Goal: Find specific page/section: Find specific page/section

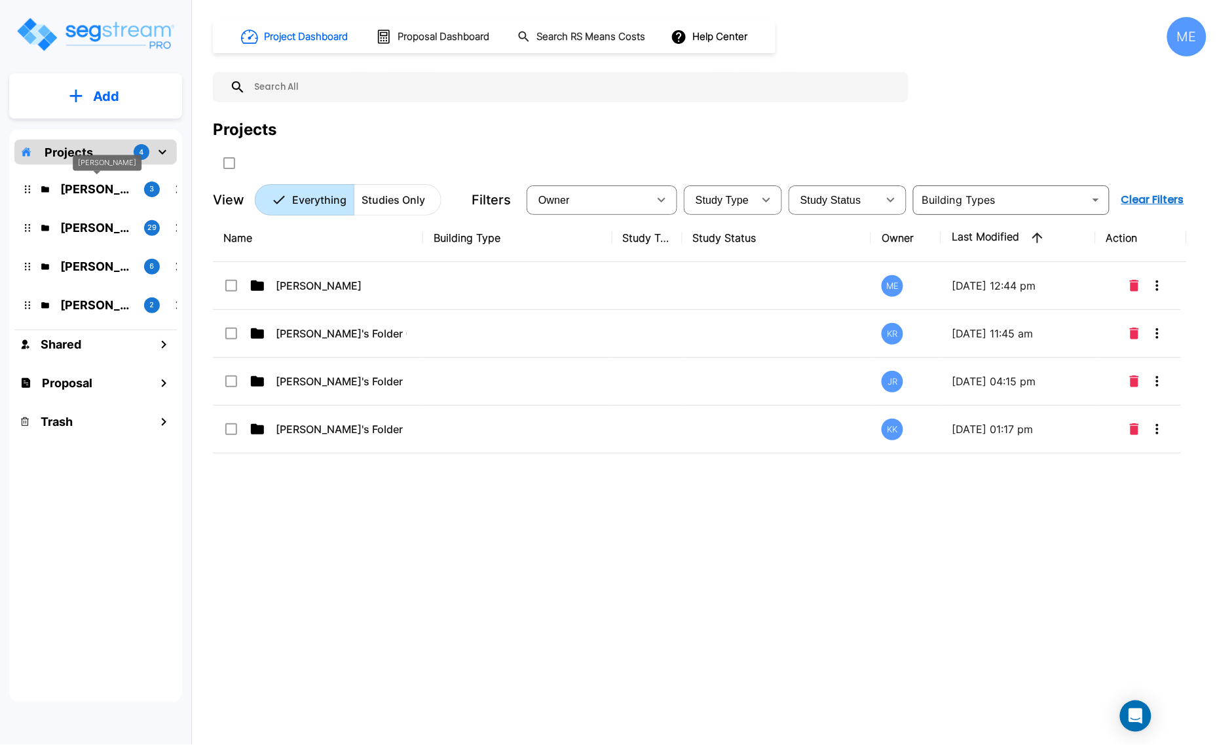
click at [90, 189] on p "M.E. Folder" at bounding box center [96, 189] width 73 height 18
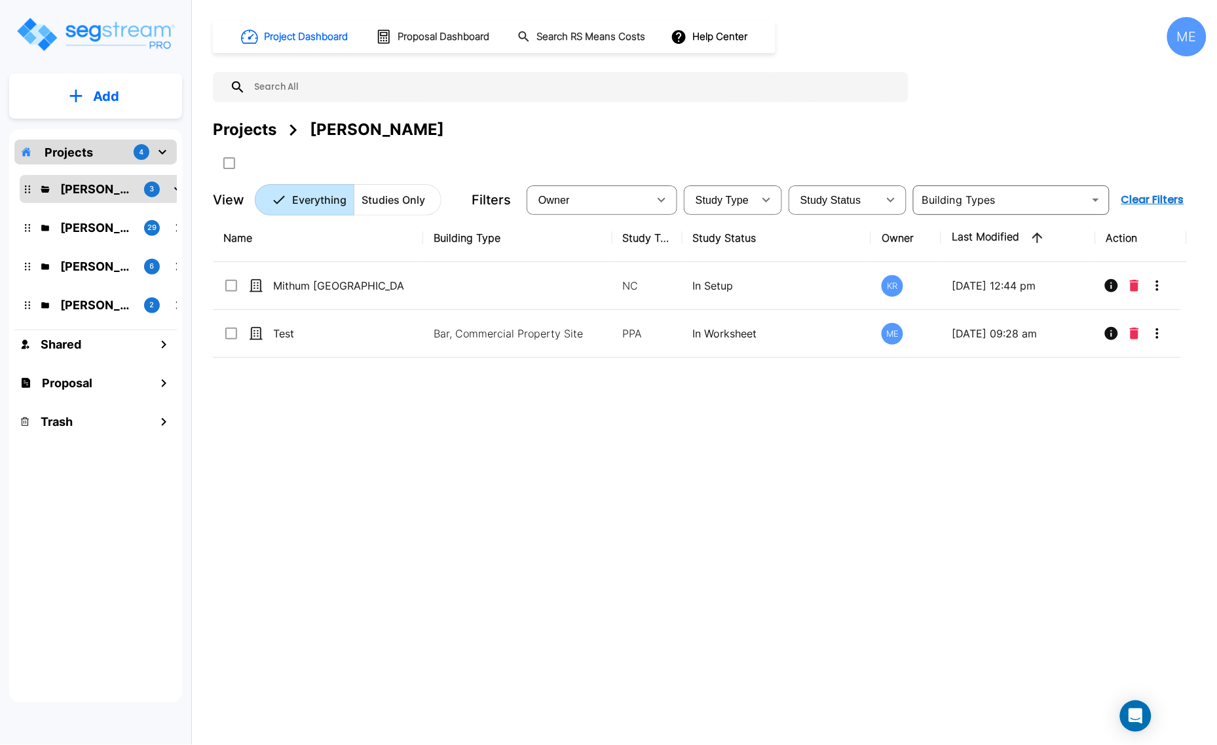
click at [79, 156] on p "Projects" at bounding box center [69, 152] width 48 height 18
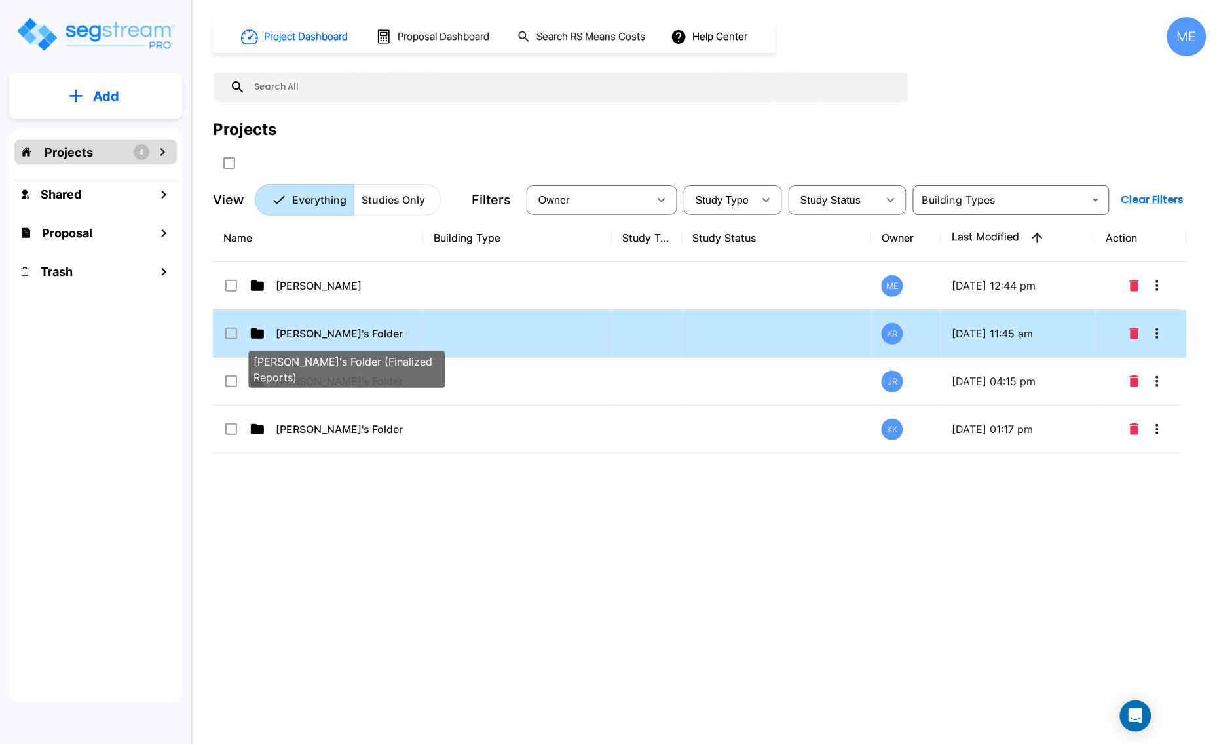
click at [324, 334] on p "[PERSON_NAME]'s Folder (Finalized Reports)" at bounding box center [341, 334] width 131 height 16
checkbox input "true"
click at [324, 334] on p "[PERSON_NAME]'s Folder (Finalized Reports)" at bounding box center [341, 334] width 131 height 16
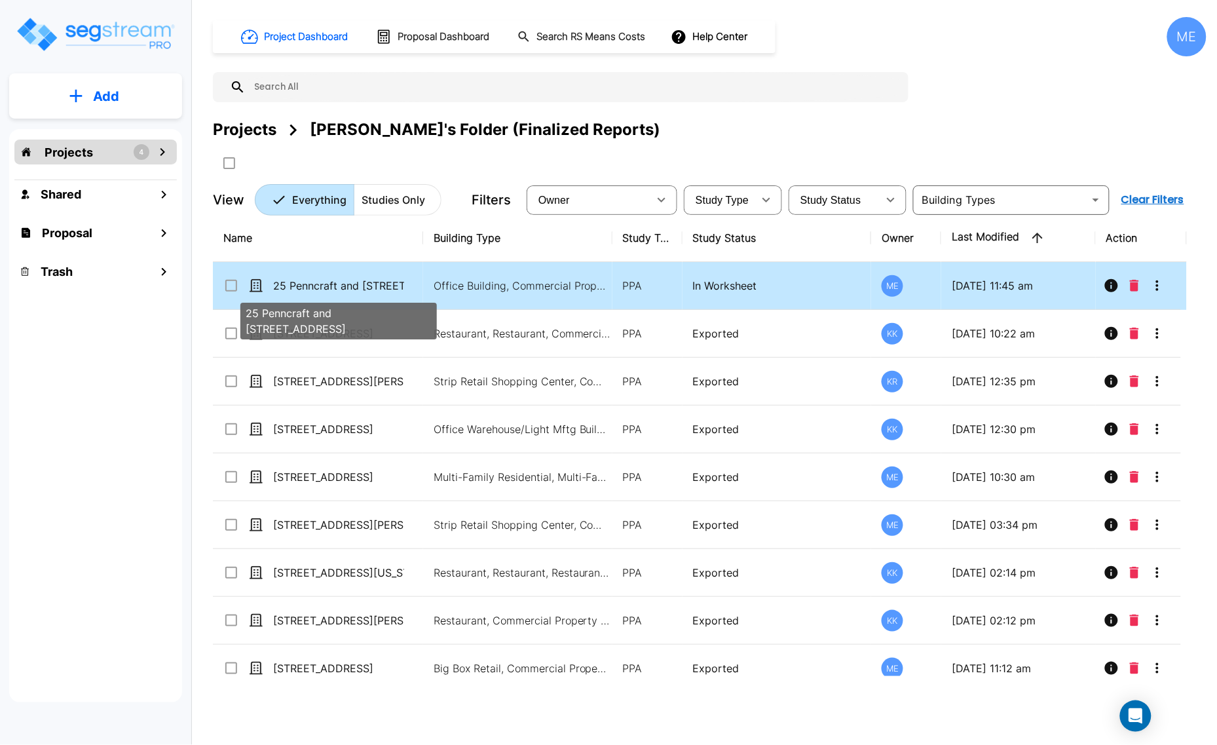
click at [357, 286] on p "25 Penncraft and [STREET_ADDRESS]" at bounding box center [338, 286] width 131 height 16
checkbox input "true"
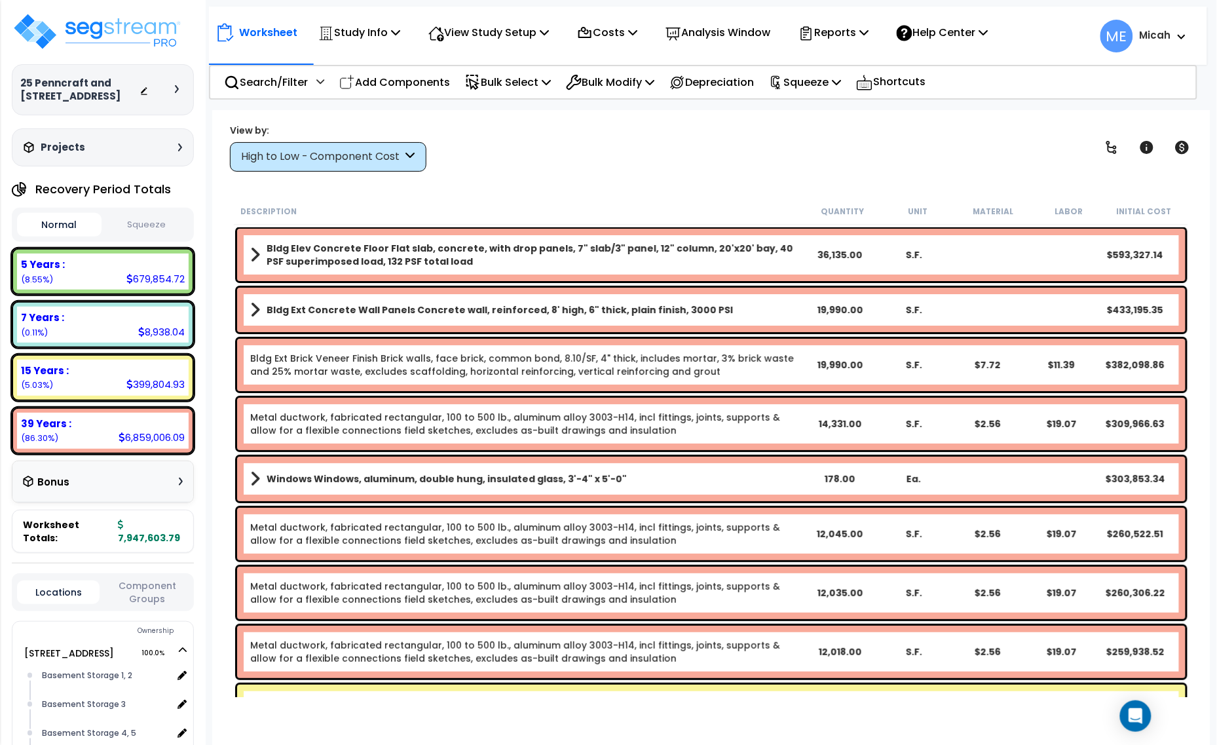
click at [411, 159] on icon at bounding box center [410, 156] width 9 height 15
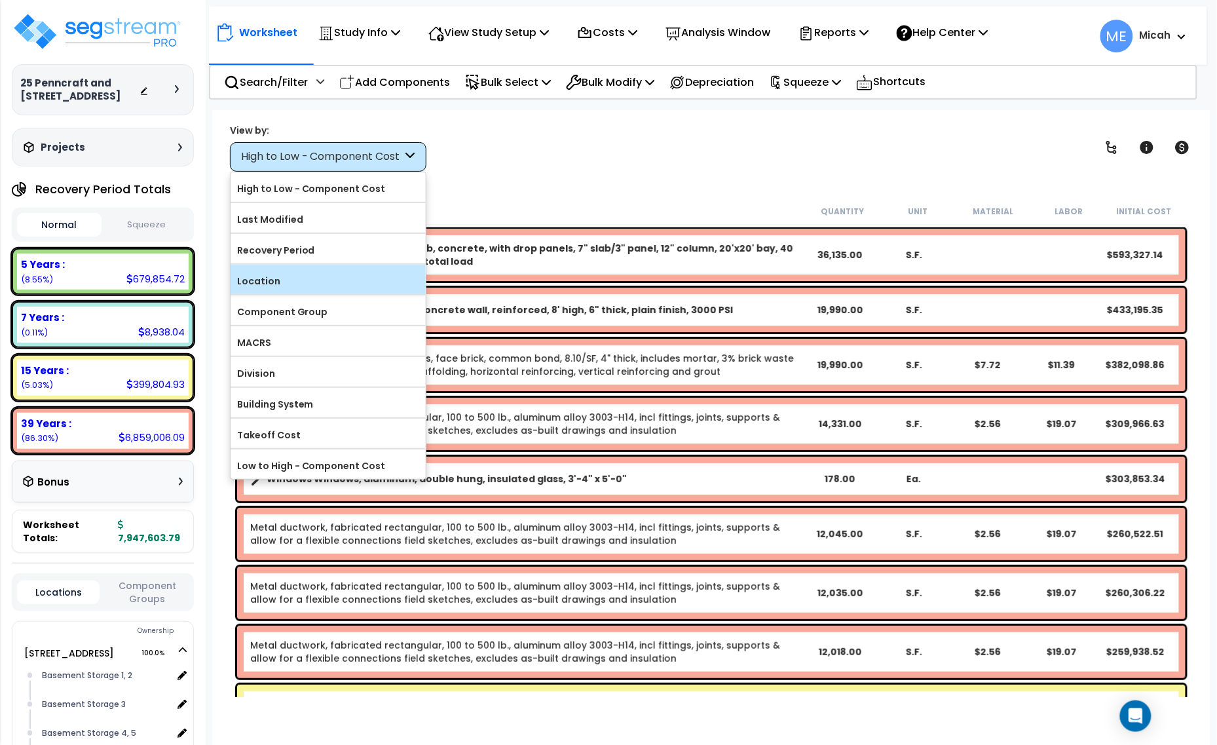
click at [320, 273] on label "Location" at bounding box center [328, 281] width 195 height 20
click at [0, 0] on input "Location" at bounding box center [0, 0] width 0 height 0
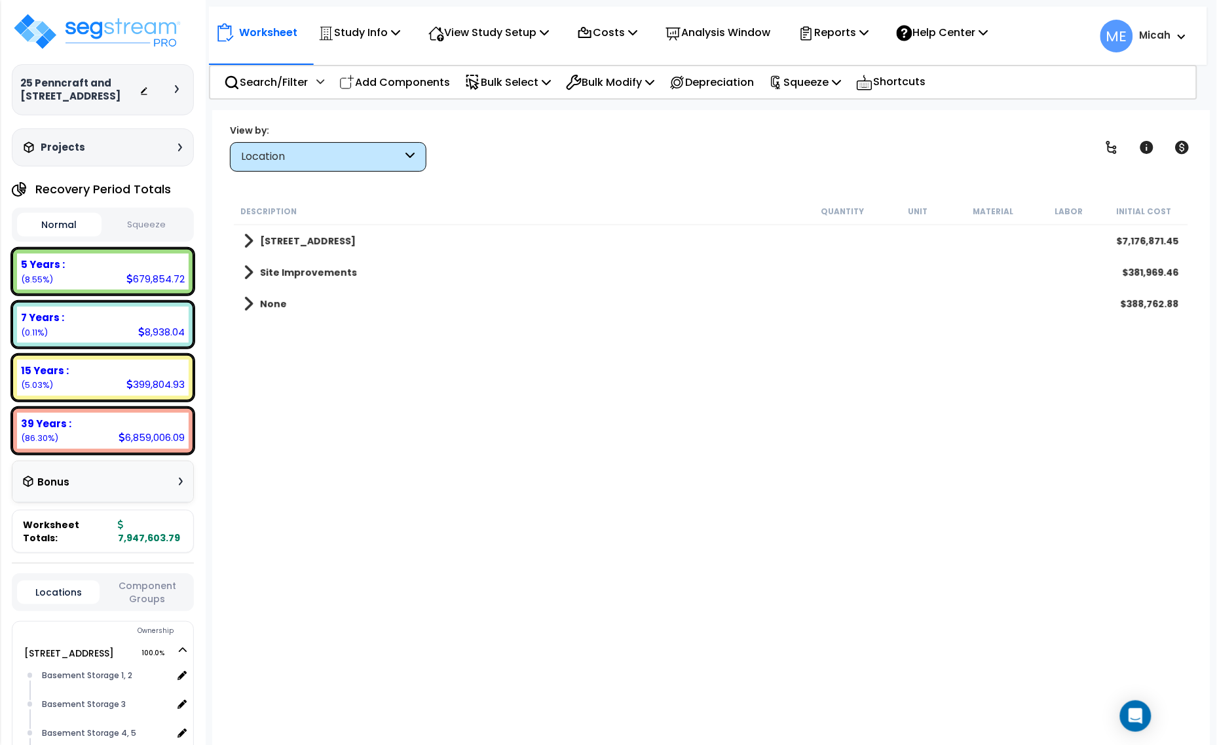
click at [250, 244] on span at bounding box center [249, 241] width 10 height 18
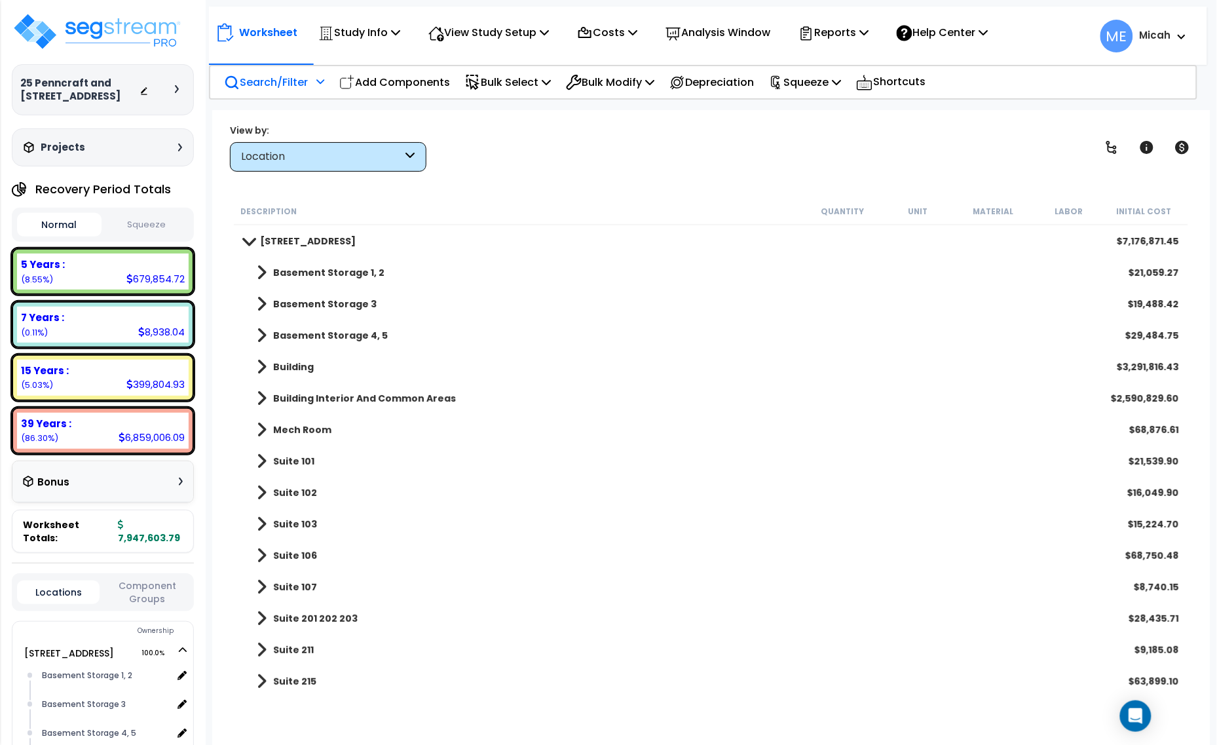
click at [303, 82] on p "Search/Filter" at bounding box center [266, 82] width 84 height 18
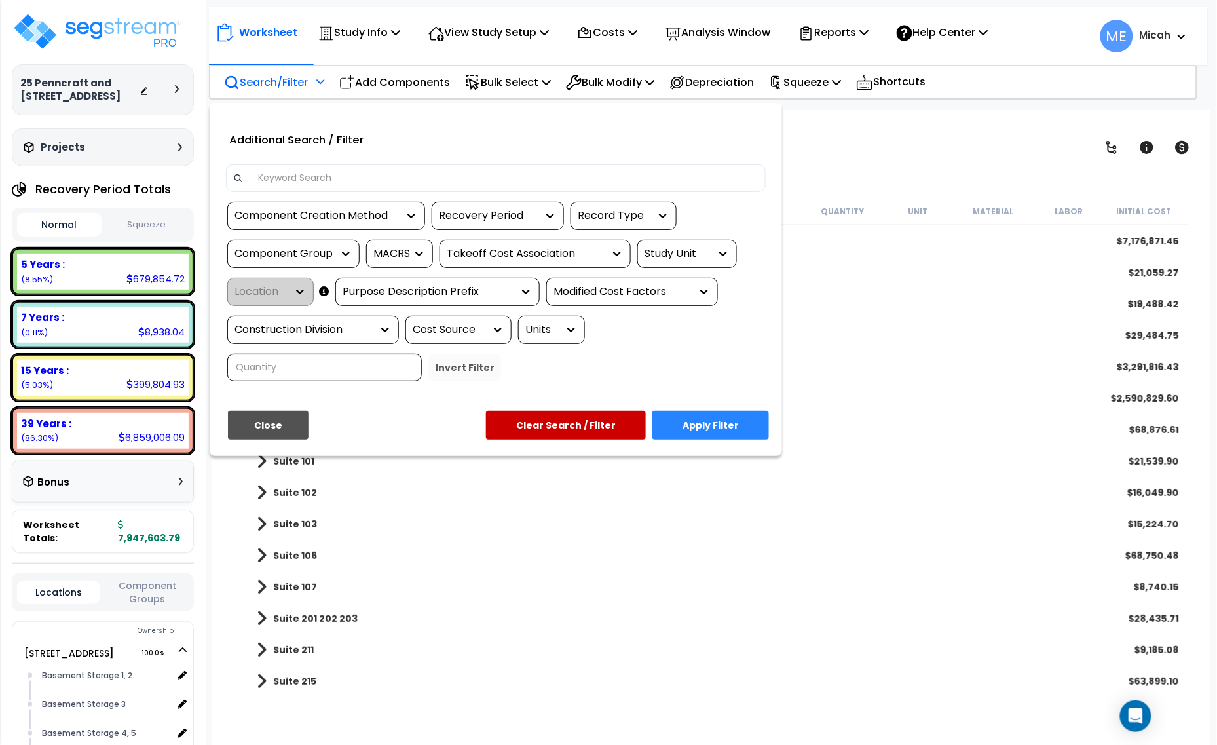
click at [378, 177] on input at bounding box center [504, 178] width 509 height 20
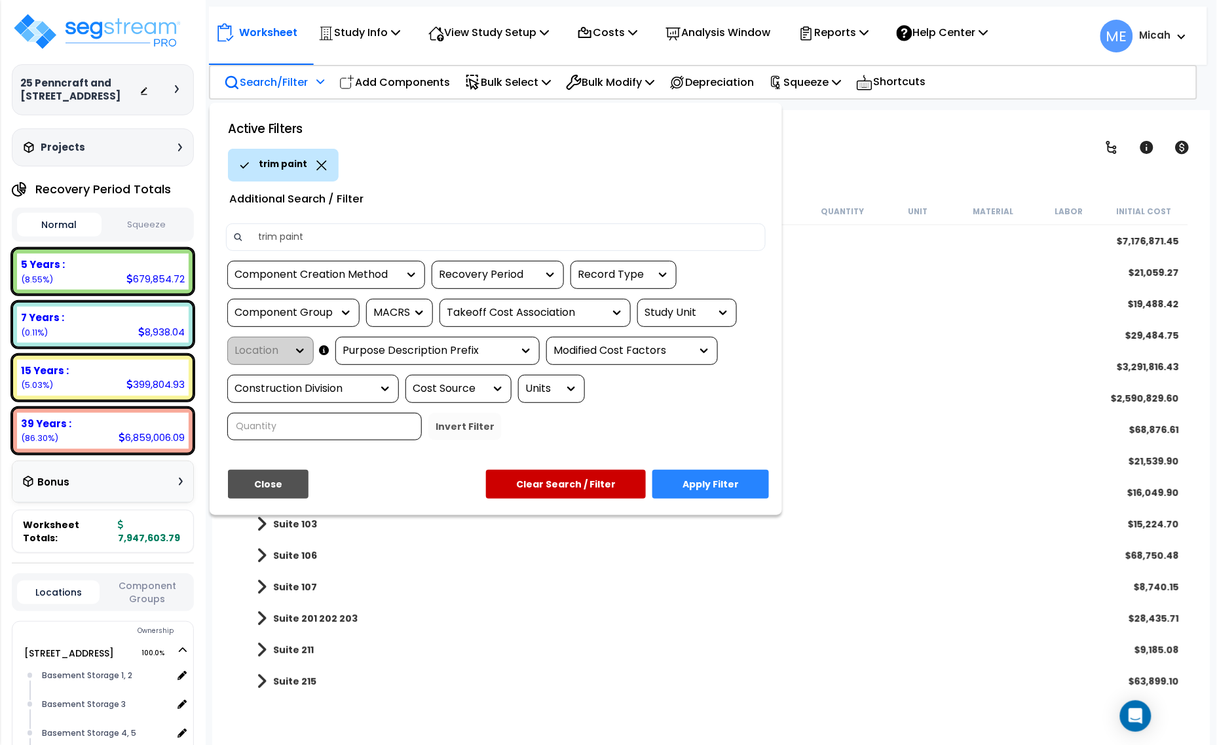
type input "trim paint"
click at [718, 484] on button "Apply Filter" at bounding box center [711, 484] width 117 height 29
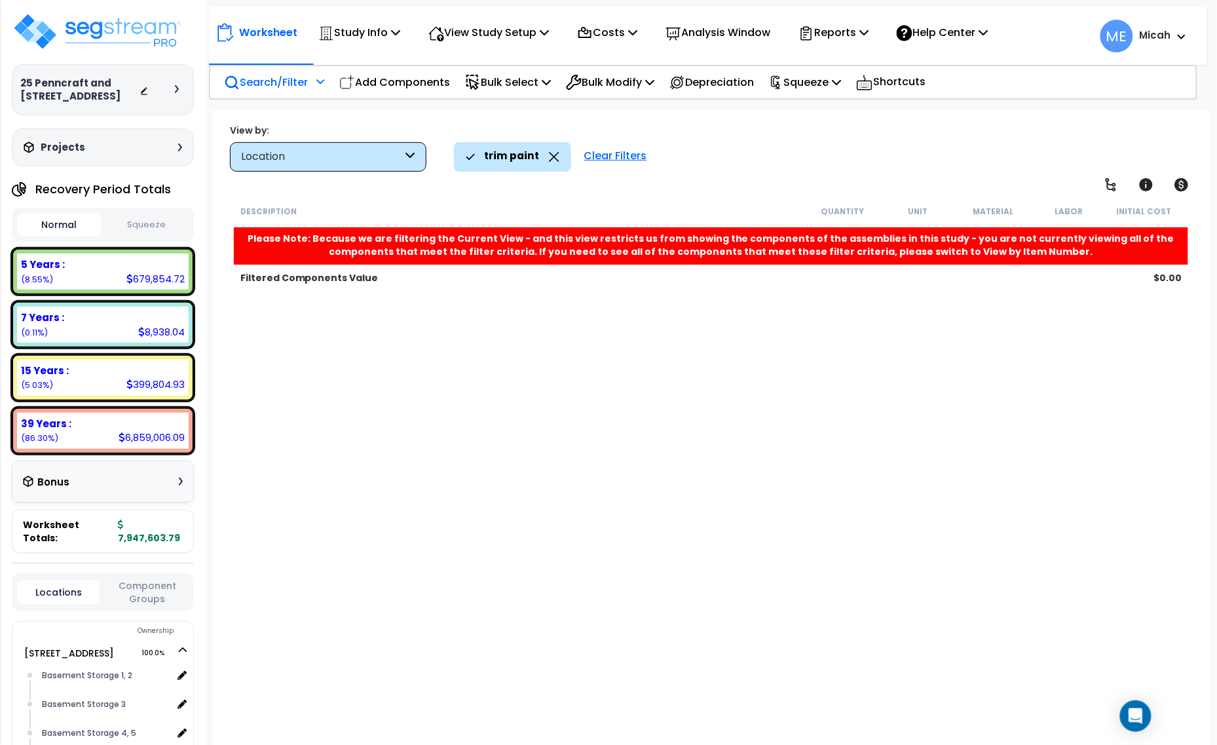
click at [611, 159] on div "Clear Filters" at bounding box center [616, 156] width 76 height 29
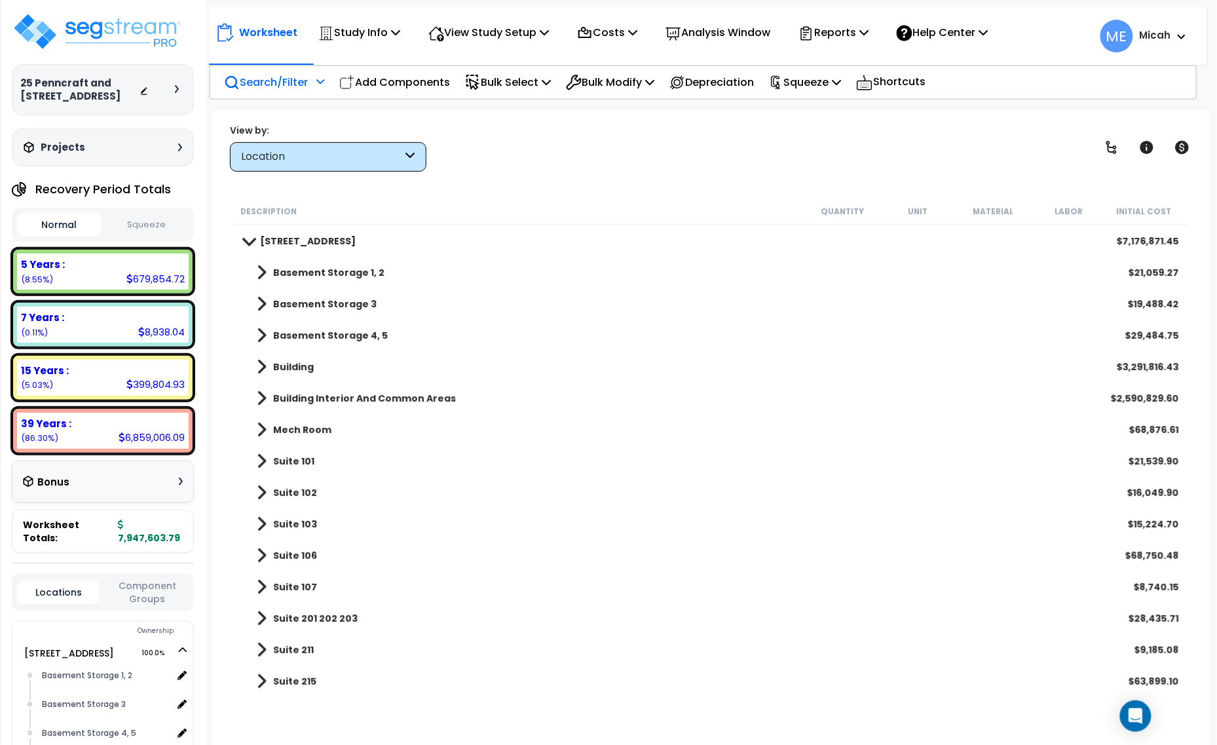
click at [320, 85] on div at bounding box center [318, 86] width 11 height 23
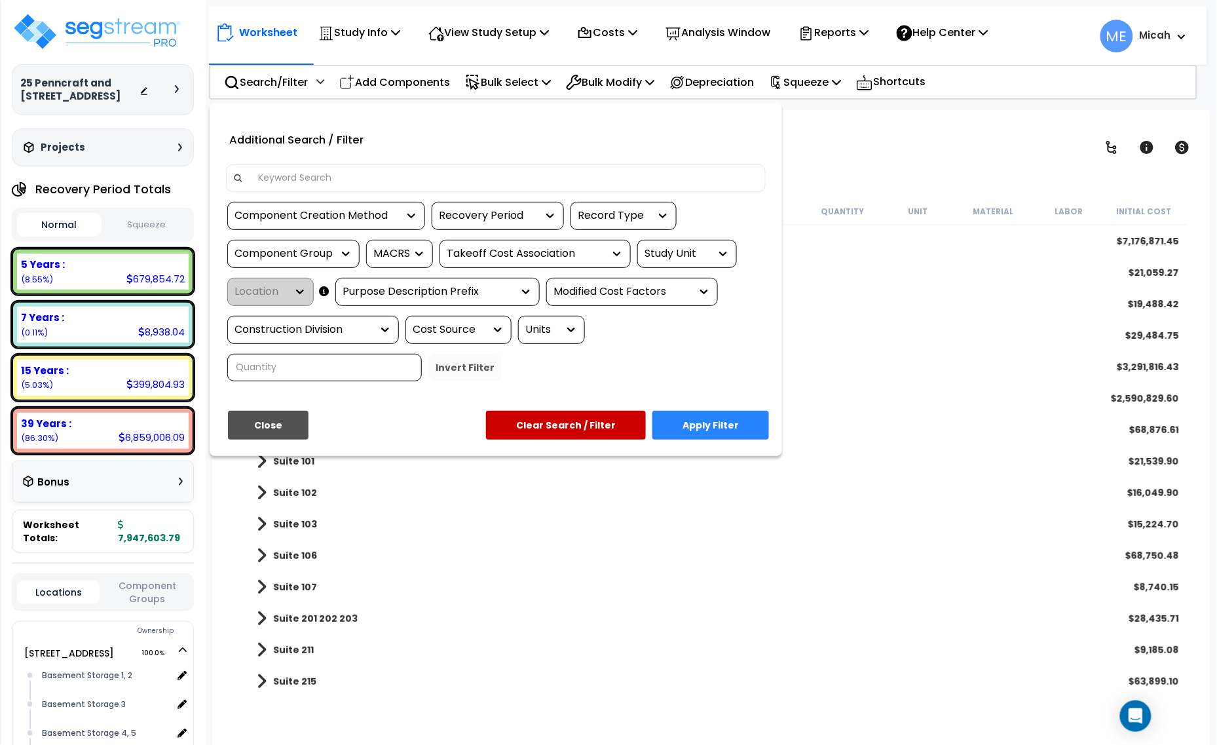
click at [307, 176] on input at bounding box center [504, 178] width 509 height 20
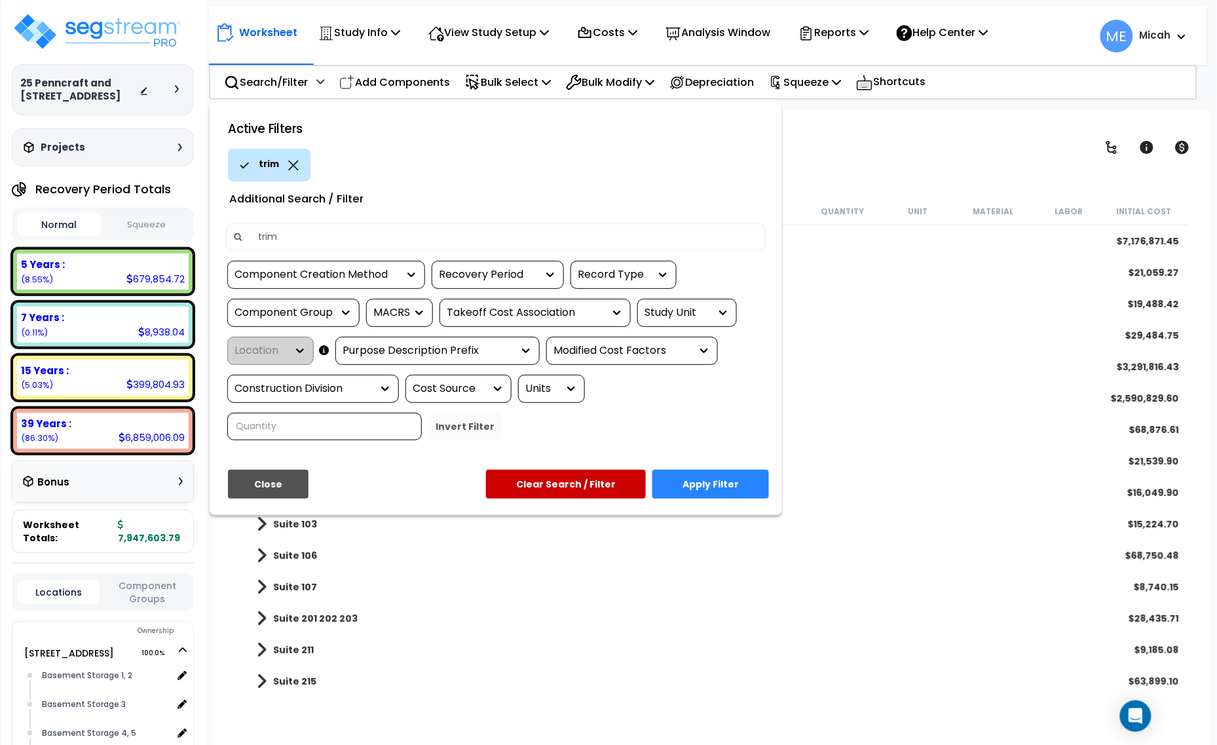
type input "trim"
click at [728, 476] on button "Apply Filter" at bounding box center [711, 484] width 117 height 29
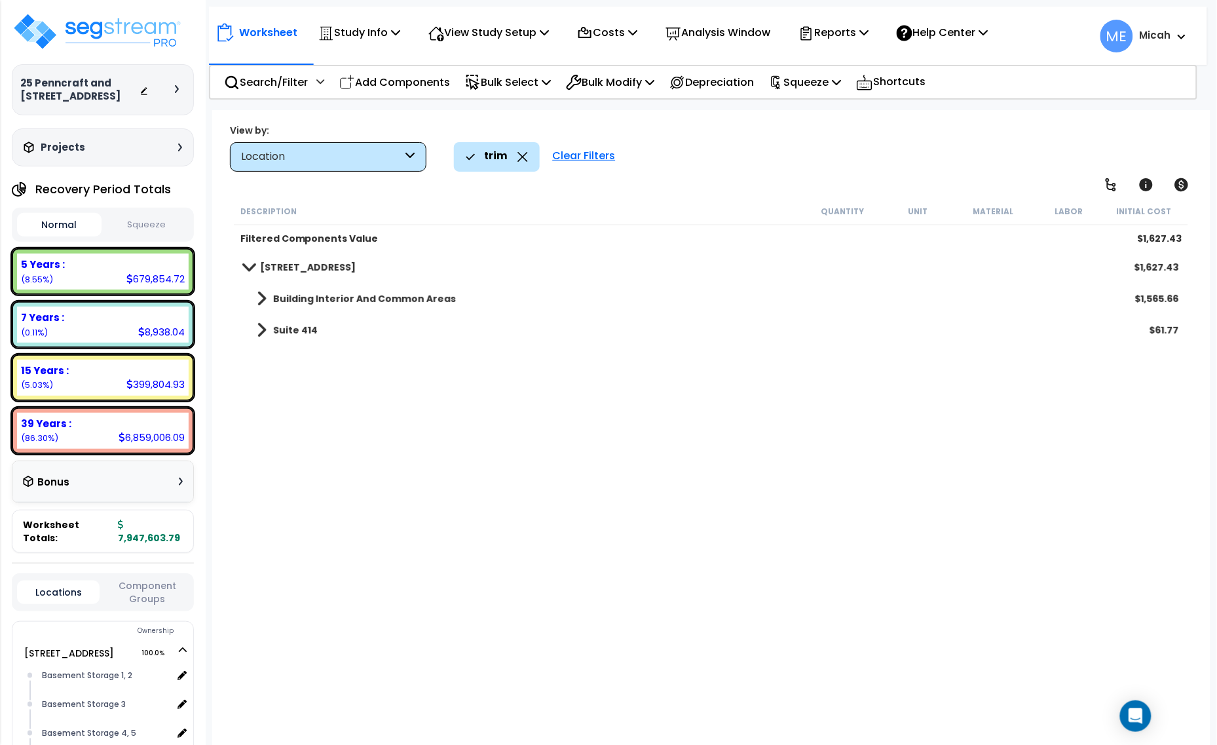
click at [264, 298] on span at bounding box center [262, 299] width 10 height 18
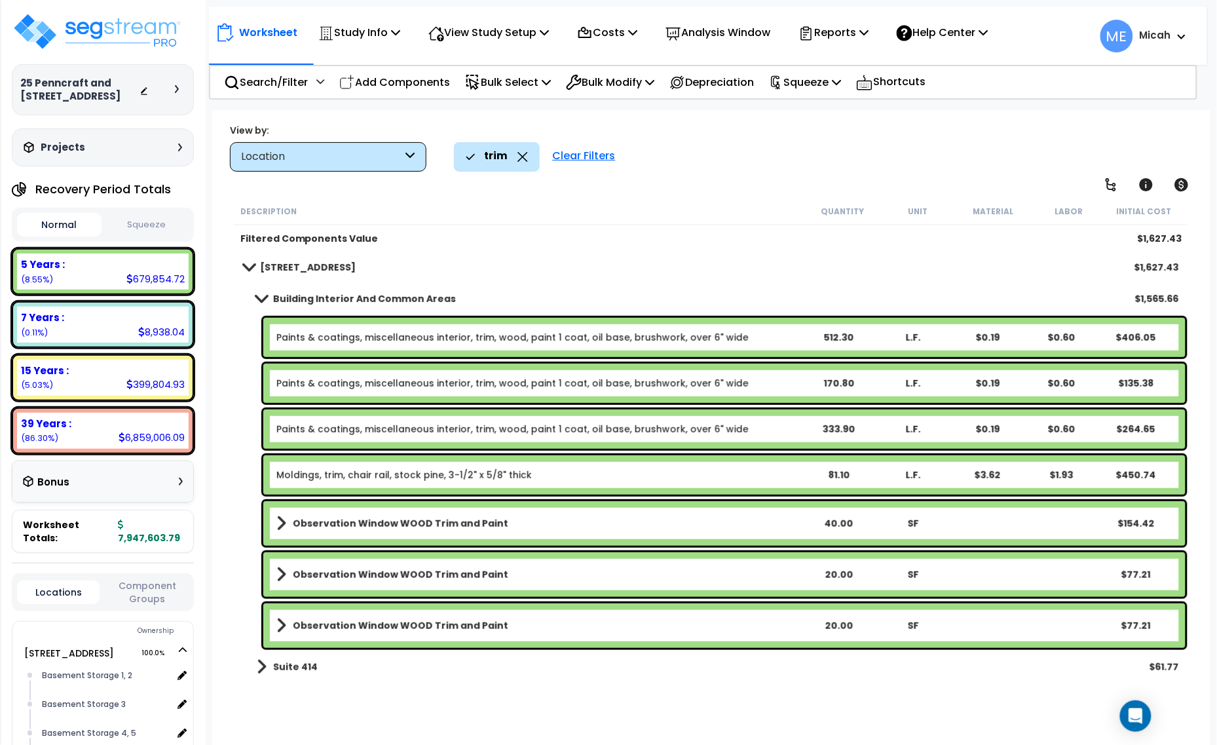
click at [521, 155] on icon at bounding box center [523, 157] width 10 height 10
